Goal: Information Seeking & Learning: Learn about a topic

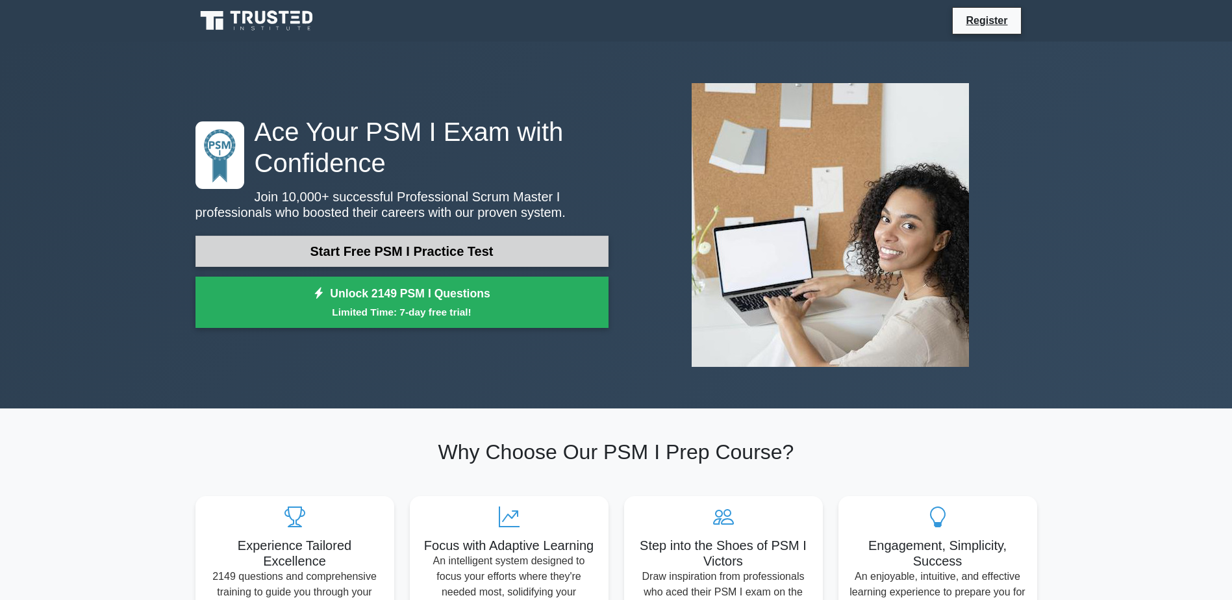
click at [384, 244] on link "Start Free PSM I Practice Test" at bounding box center [401, 251] width 413 height 31
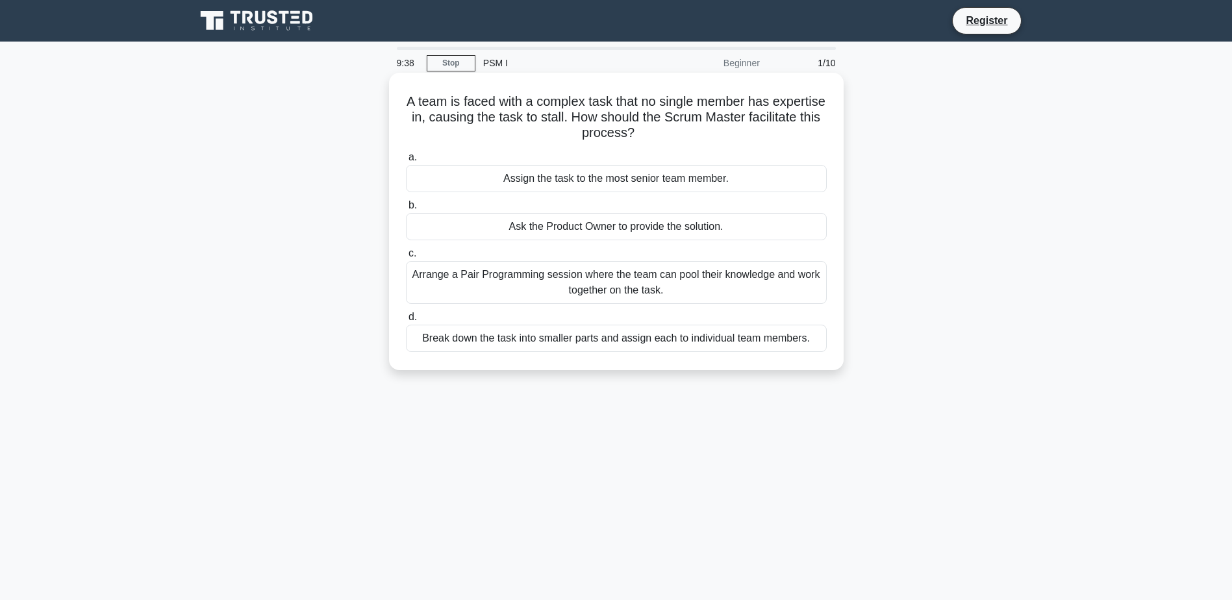
click at [560, 228] on div "Ask the Product Owner to provide the solution." at bounding box center [616, 226] width 421 height 27
click at [406, 210] on input "b. Ask the Product Owner to provide the solution." at bounding box center [406, 205] width 0 height 8
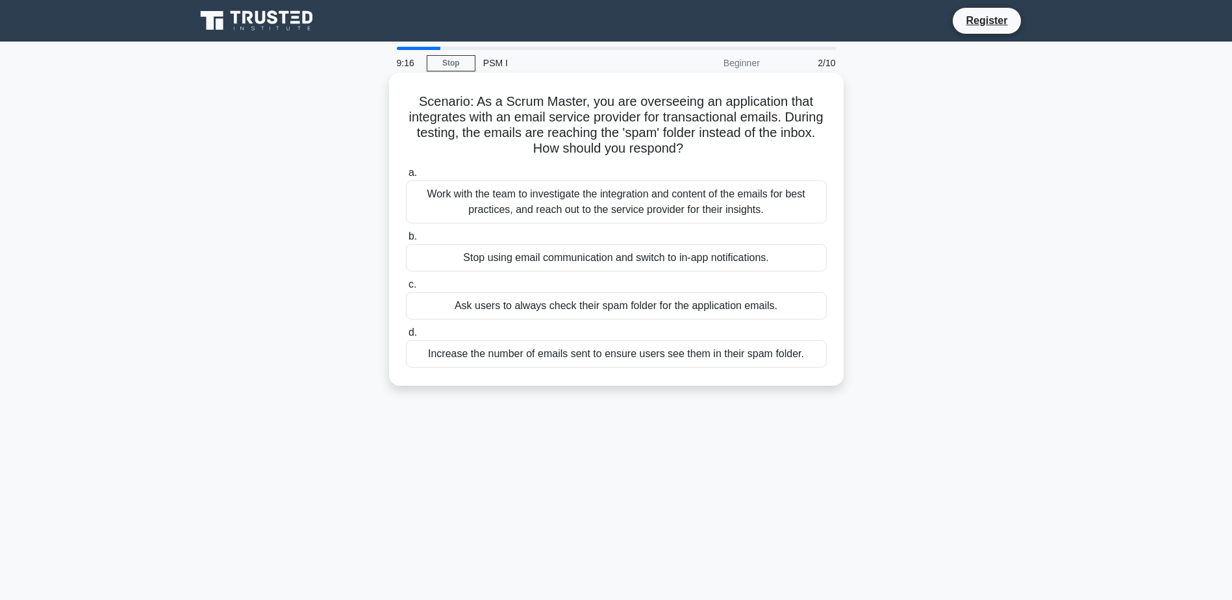
click at [569, 203] on div "Work with the team to investigate the integration and content of the emails for…" at bounding box center [616, 202] width 421 height 43
click at [406, 177] on input "a. Work with the team to investigate the integration and content of the emails …" at bounding box center [406, 173] width 0 height 8
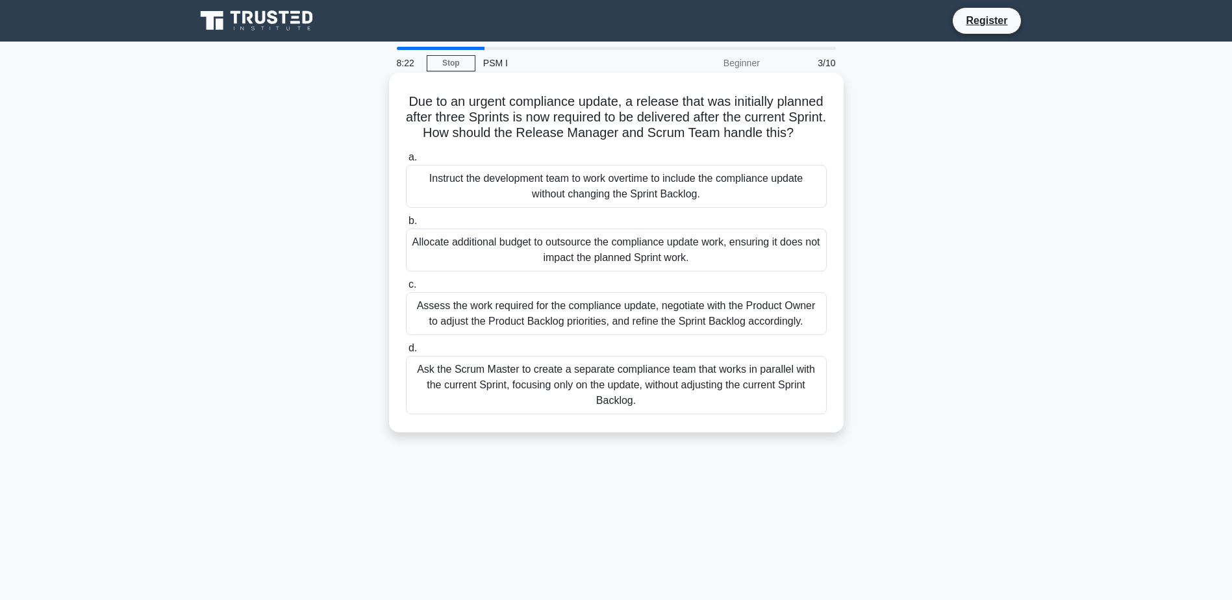
click at [674, 331] on div "Assess the work required for the compliance update, negotiate with the Product …" at bounding box center [616, 313] width 421 height 43
click at [406, 289] on input "c. Assess the work required for the compliance update, negotiate with the Produ…" at bounding box center [406, 285] width 0 height 8
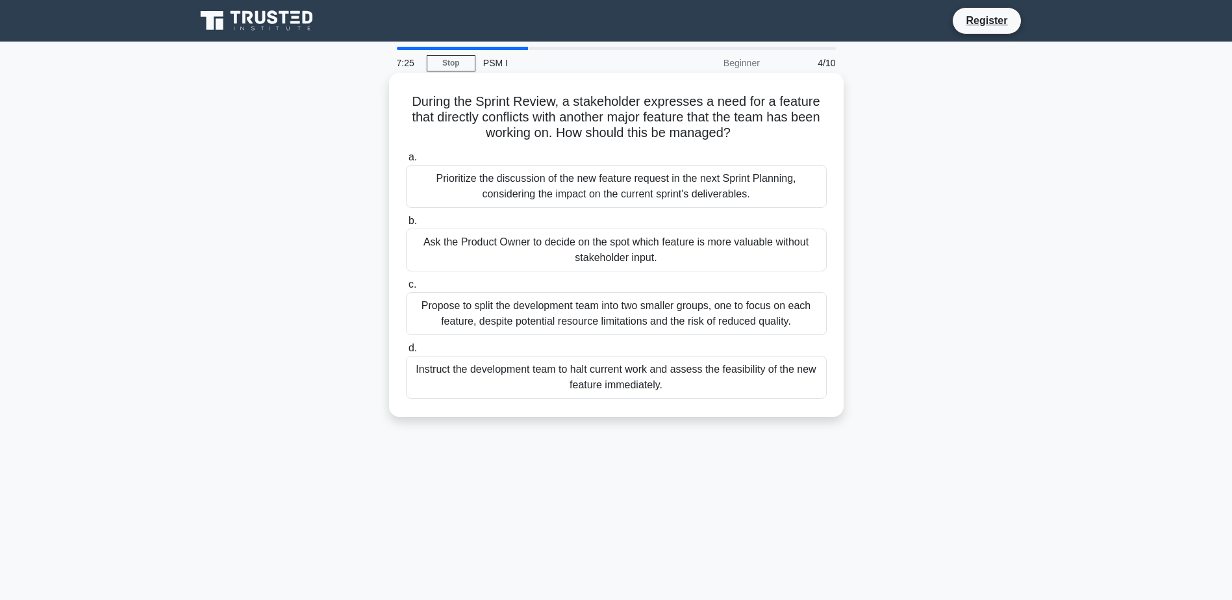
click at [616, 251] on div "Ask the Product Owner to decide on the spot which feature is more valuable with…" at bounding box center [616, 250] width 421 height 43
click at [406, 225] on input "b. Ask the Product Owner to decide on the spot which feature is more valuable w…" at bounding box center [406, 221] width 0 height 8
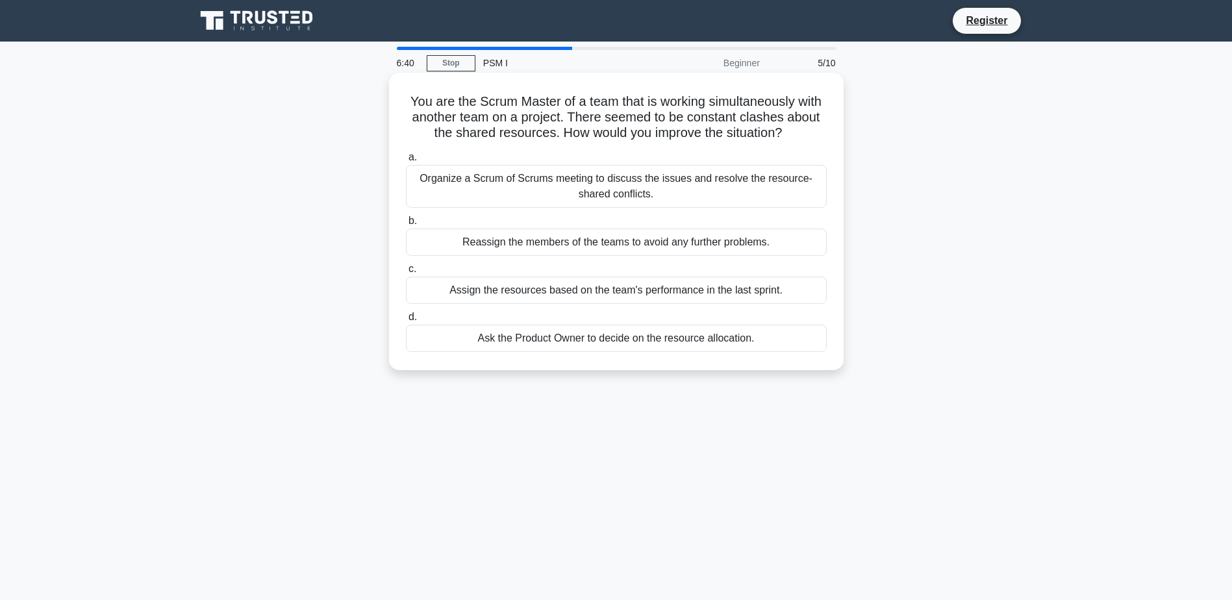
click at [607, 181] on div "Organize a Scrum of Scrums meeting to discuss the issues and resolve the resour…" at bounding box center [616, 186] width 421 height 43
click at [406, 162] on input "a. Organize a Scrum of Scrums meeting to discuss the issues and resolve the res…" at bounding box center [406, 157] width 0 height 8
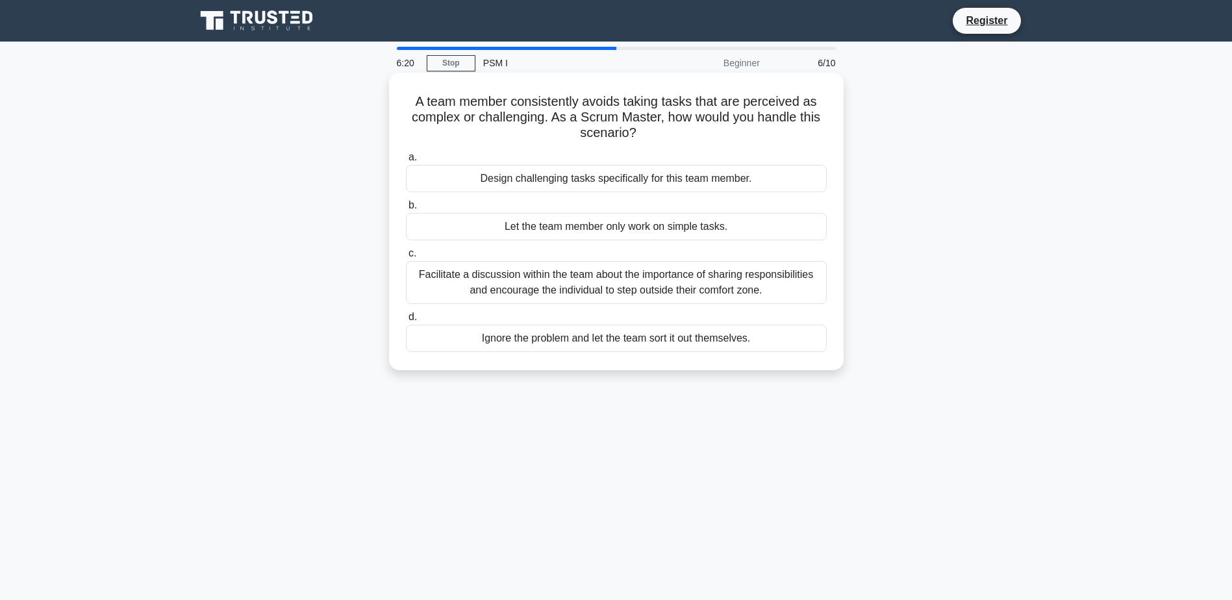
click at [692, 286] on div "Facilitate a discussion within the team about the importance of sharing respons…" at bounding box center [616, 282] width 421 height 43
drag, startPoint x: 692, startPoint y: 286, endPoint x: 613, endPoint y: 278, distance: 79.6
click at [613, 278] on div "Facilitate a discussion within the team about the importance of sharing respons…" at bounding box center [616, 282] width 421 height 43
click at [406, 258] on input "c. Facilitate a discussion within the team about the importance of sharing resp…" at bounding box center [406, 253] width 0 height 8
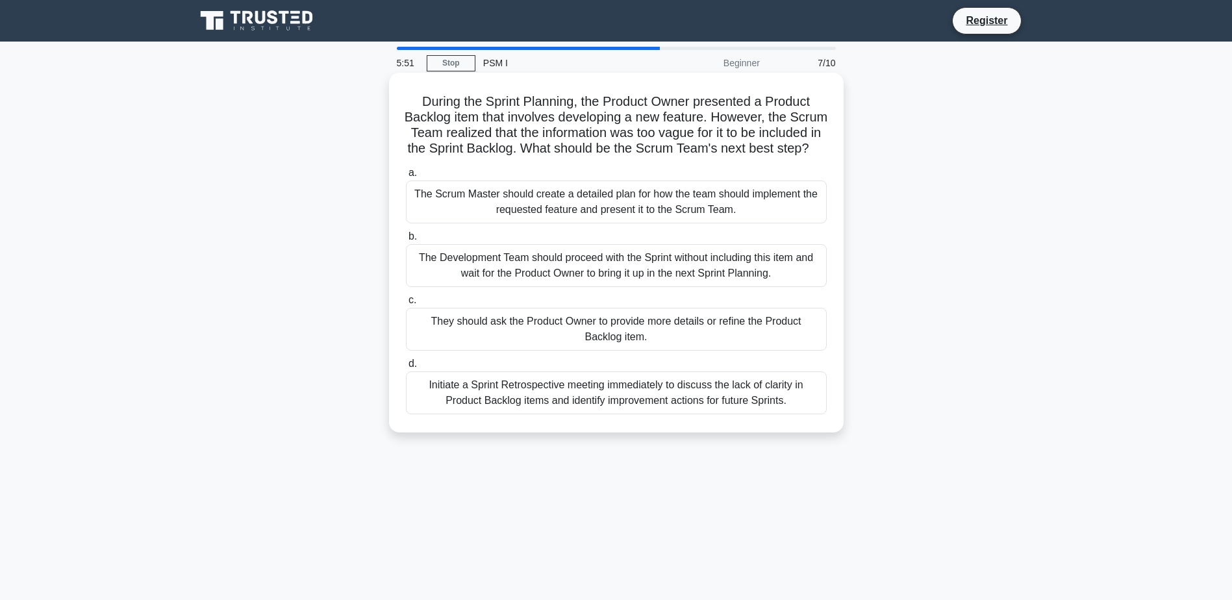
click at [589, 340] on div "They should ask the Product Owner to provide more details or refine the Product…" at bounding box center [616, 329] width 421 height 43
click at [541, 337] on div "They should ask the Product Owner to provide more details or refine the Product…" at bounding box center [616, 329] width 421 height 43
click at [406, 305] on input "c. They should ask the Product Owner to provide more details or refine the Prod…" at bounding box center [406, 300] width 0 height 8
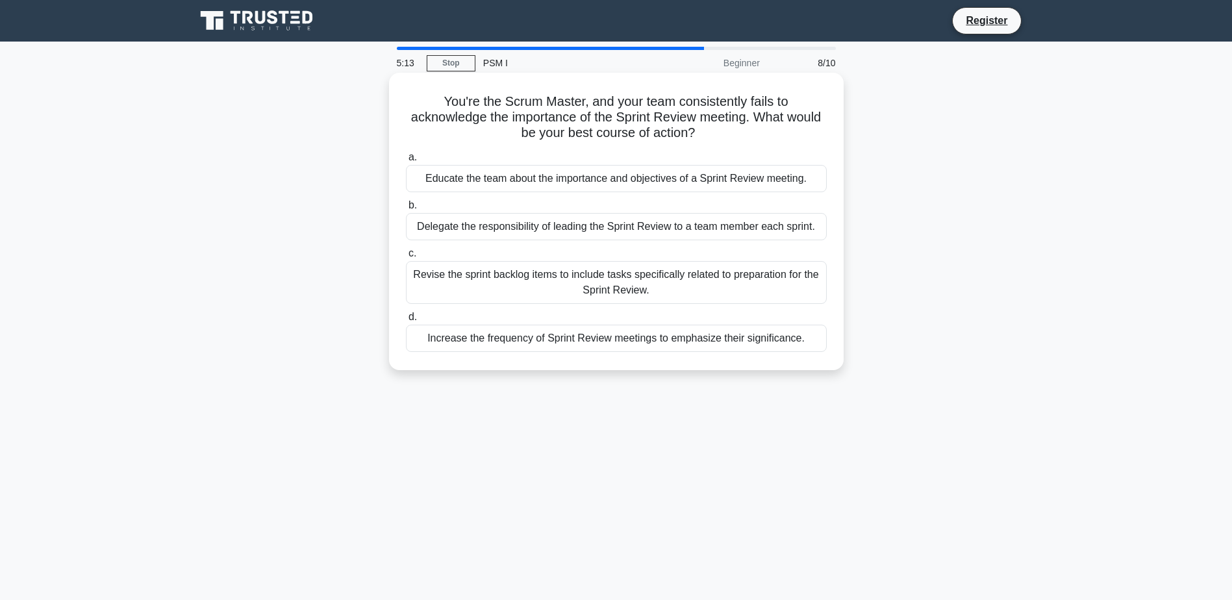
click at [611, 185] on div "Educate the team about the importance and objectives of a Sprint Review meeting." at bounding box center [616, 178] width 421 height 27
click at [406, 162] on input "a. Educate the team about the importance and objectives of a Sprint Review meet…" at bounding box center [406, 157] width 0 height 8
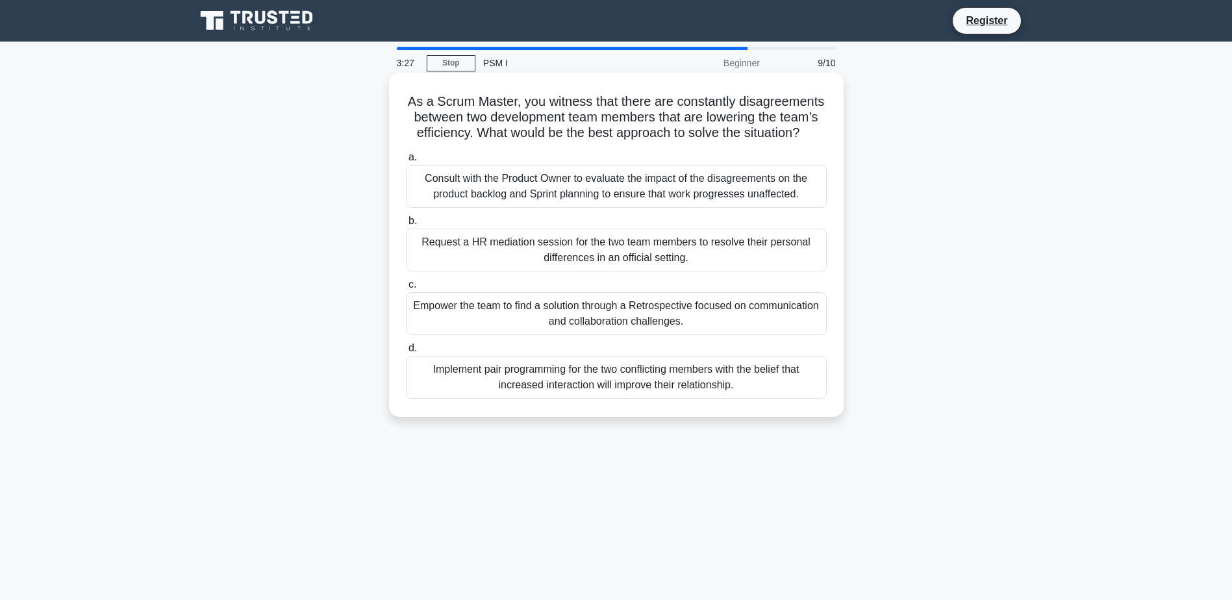
click at [612, 317] on div "Empower the team to find a solution through a Retrospective focused on communic…" at bounding box center [616, 313] width 421 height 43
click at [406, 289] on input "c. Empower the team to find a solution through a Retrospective focused on commu…" at bounding box center [406, 285] width 0 height 8
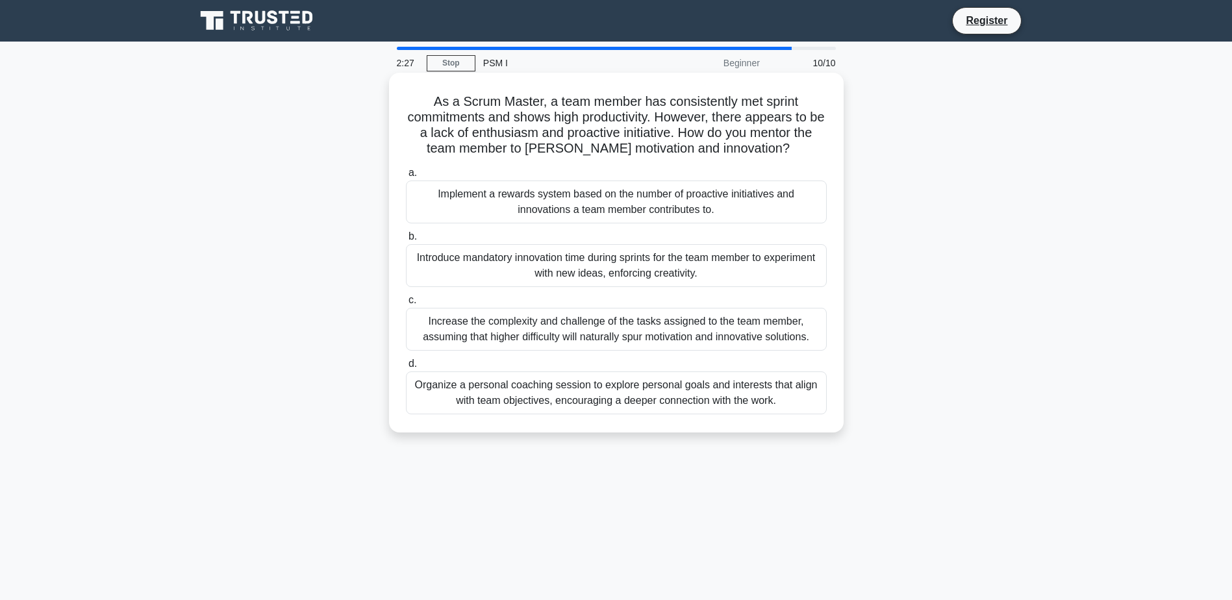
click at [611, 268] on div "Introduce mandatory innovation time during sprints for the team member to exper…" at bounding box center [616, 265] width 421 height 43
click at [406, 241] on input "b. Introduce mandatory innovation time during sprints for the team member to ex…" at bounding box center [406, 237] width 0 height 8
